Goal: Find contact information: Find contact information

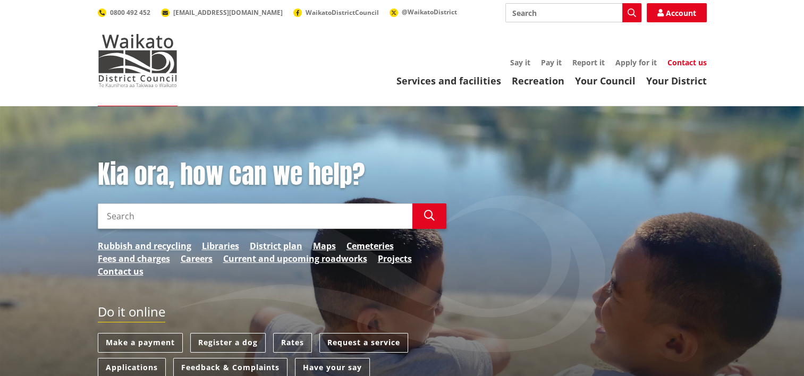
click at [689, 64] on link "Contact us" at bounding box center [687, 62] width 39 height 10
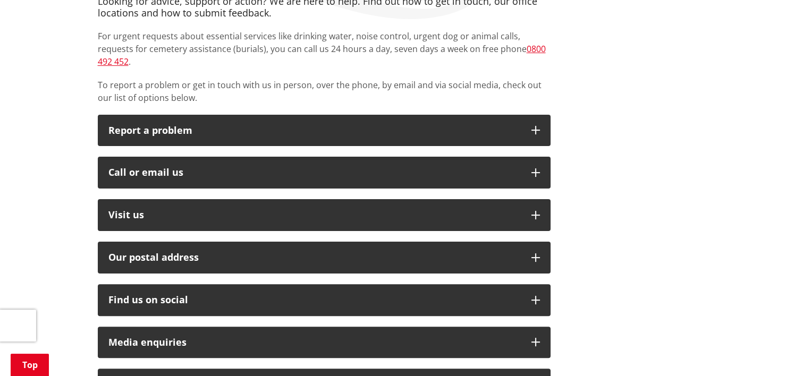
scroll to position [223, 0]
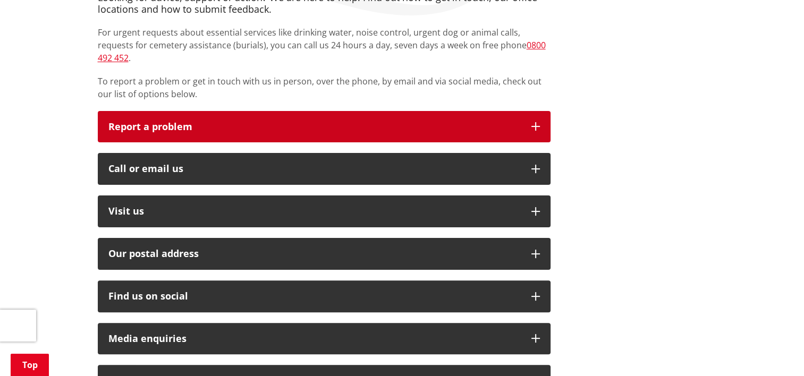
click at [434, 122] on p "Report a problem" at bounding box center [314, 127] width 413 height 11
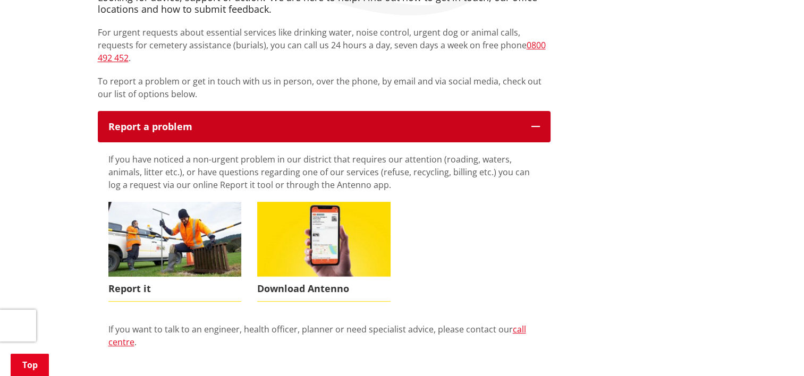
click at [351, 122] on p "Report a problem" at bounding box center [314, 127] width 413 height 11
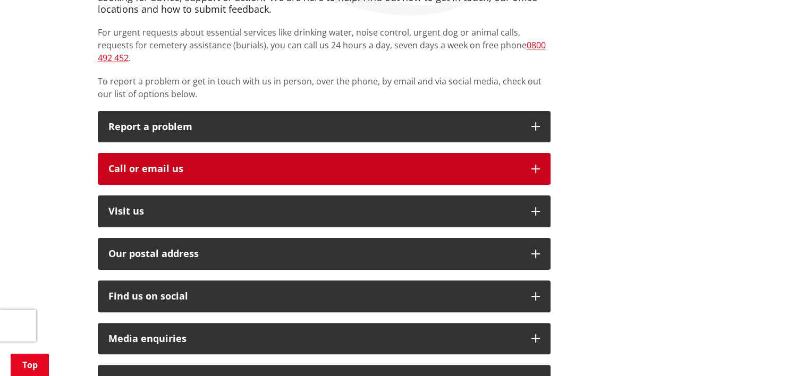
click at [335, 153] on button "Call or email us" at bounding box center [324, 169] width 453 height 32
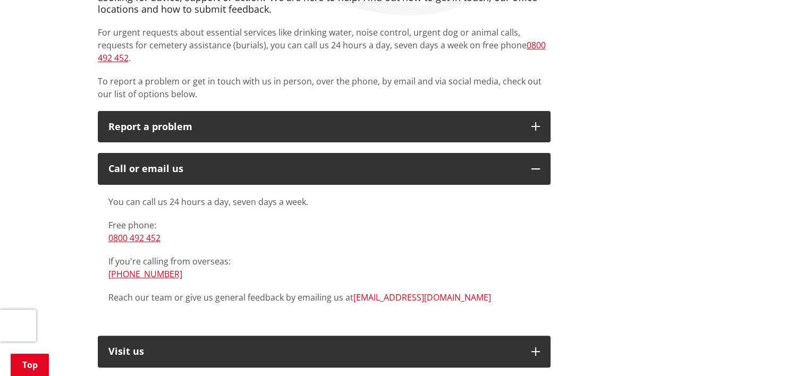
click at [419, 292] on link "[EMAIL_ADDRESS][DOMAIN_NAME]" at bounding box center [423, 298] width 138 height 12
click at [633, 271] on div "Looking for advice, support or action? We are here to help. Find out how to get…" at bounding box center [402, 326] width 625 height 668
drag, startPoint x: 431, startPoint y: 284, endPoint x: 352, endPoint y: 288, distance: 79.3
click at [352, 291] on p "Reach our team or give us general feedback by emailing us at info@waidc.govt.nz" at bounding box center [324, 297] width 432 height 13
drag, startPoint x: 352, startPoint y: 288, endPoint x: 405, endPoint y: 287, distance: 53.2
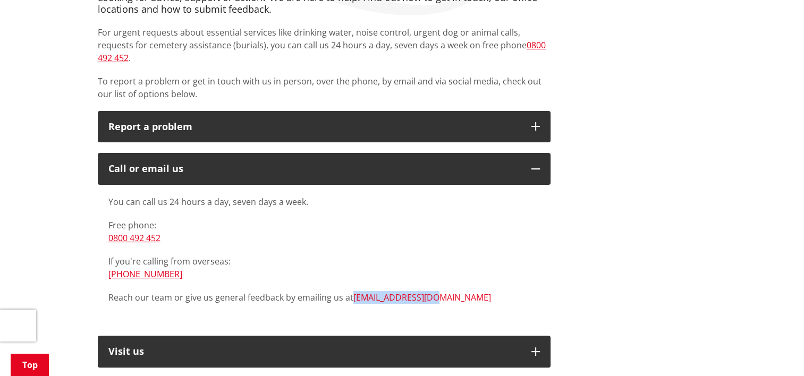
copy link "[EMAIL_ADDRESS][DOMAIN_NAME]"
